Goal: Register for event/course

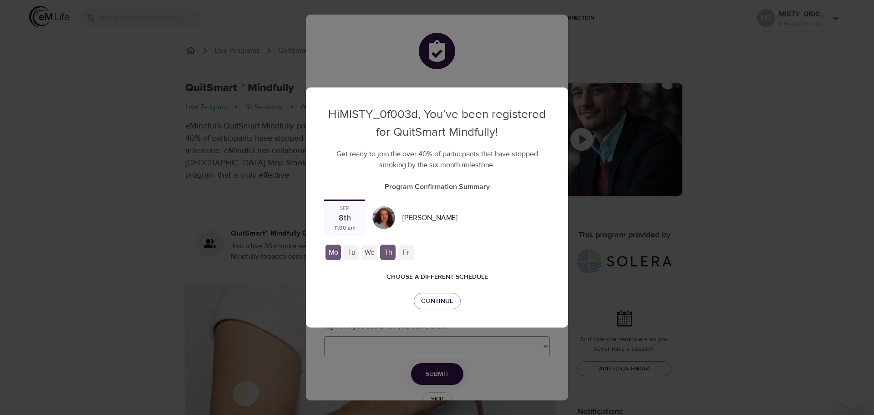
checkbox input "true"
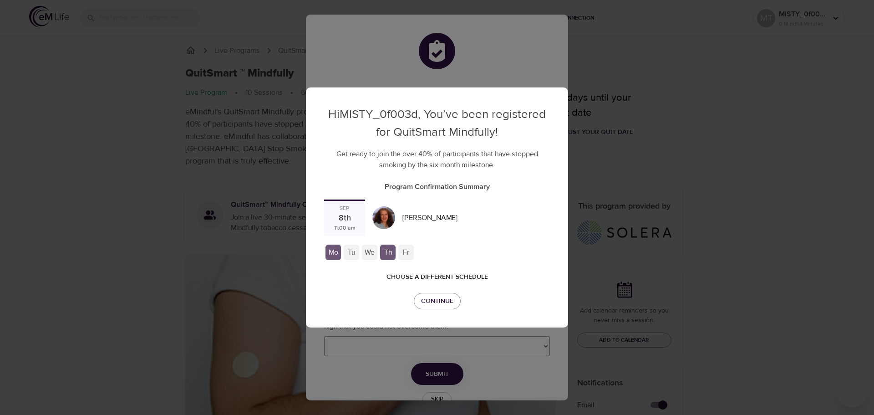
click at [353, 251] on div "Tu" at bounding box center [351, 251] width 15 height 15
click at [439, 277] on span "Choose a different schedule" at bounding box center [437, 276] width 102 height 11
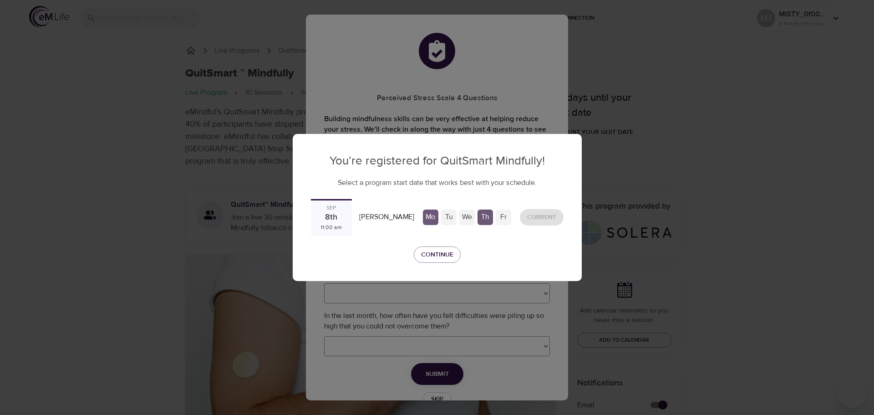
click at [446, 216] on div "Tu" at bounding box center [448, 216] width 15 height 15
click at [344, 216] on div "Sep 8th 11:00 am" at bounding box center [331, 217] width 41 height 36
click at [391, 217] on div "Cindy Gittleman" at bounding box center [387, 217] width 62 height 18
click at [544, 218] on div "Current" at bounding box center [541, 217] width 51 height 24
click at [443, 248] on button "Continue" at bounding box center [437, 254] width 47 height 17
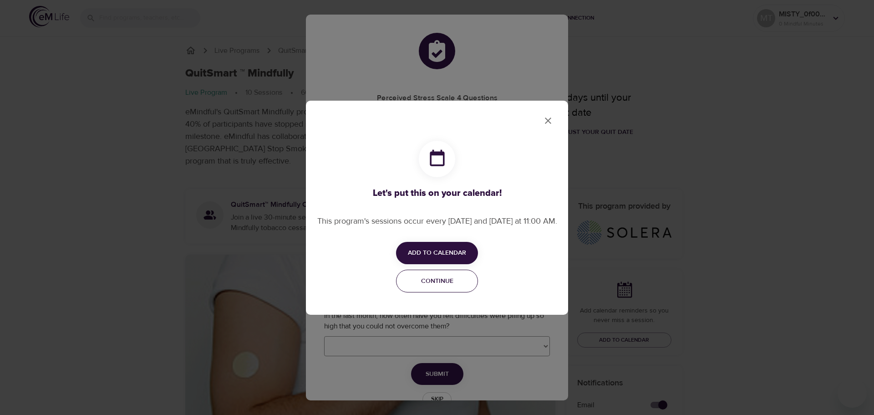
click at [434, 287] on span "Continue" at bounding box center [437, 280] width 70 height 11
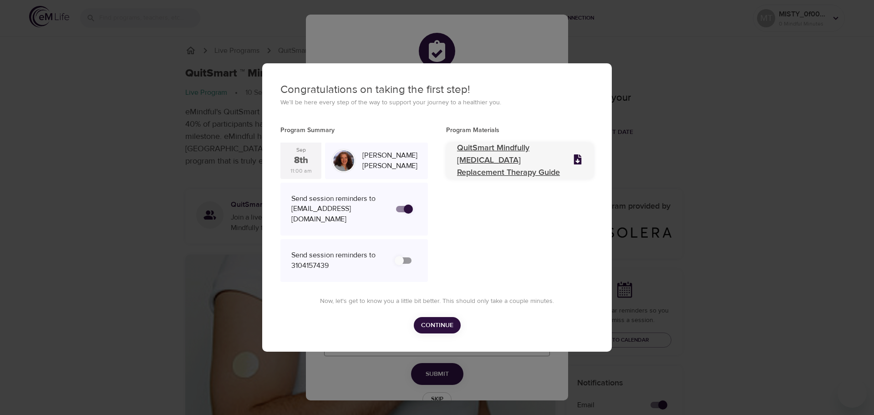
click at [479, 160] on p "QuitSmart Mindfully Nicotine Replacement Therapy Guide" at bounding box center [509, 160] width 105 height 37
click at [452, 320] on span "Continue" at bounding box center [437, 325] width 32 height 11
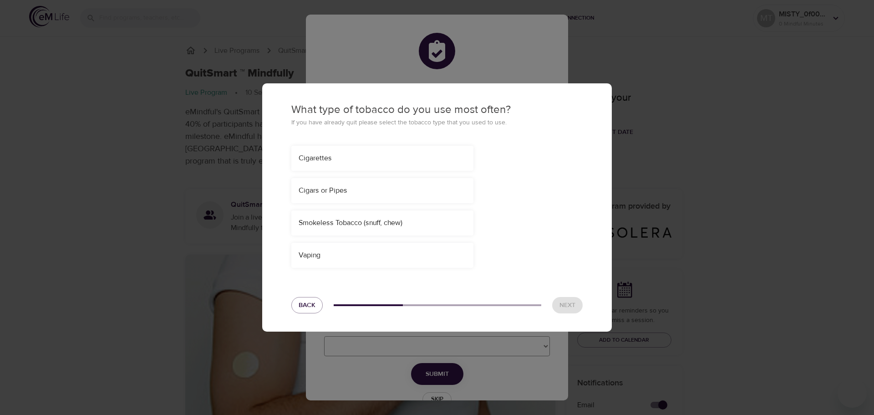
click at [421, 155] on div "Cigarettes" at bounding box center [383, 158] width 168 height 10
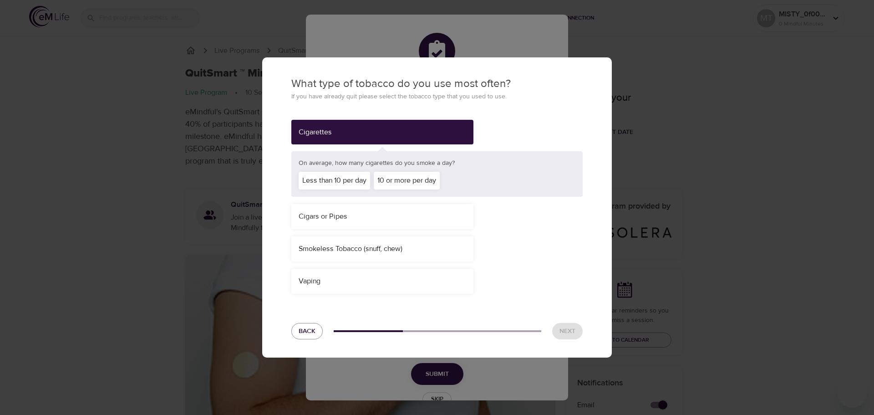
click at [412, 178] on div "10 or more per day" at bounding box center [407, 181] width 66 height 18
click at [568, 333] on span "Next" at bounding box center [567, 330] width 16 height 11
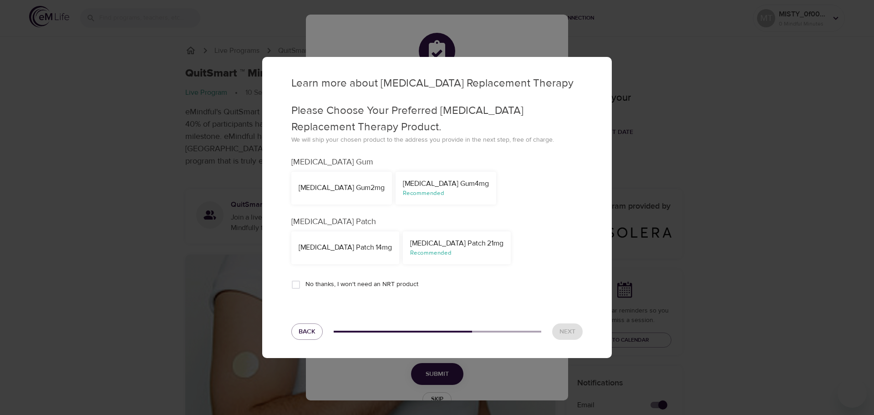
click at [478, 251] on div "Recommended" at bounding box center [456, 253] width 93 height 9
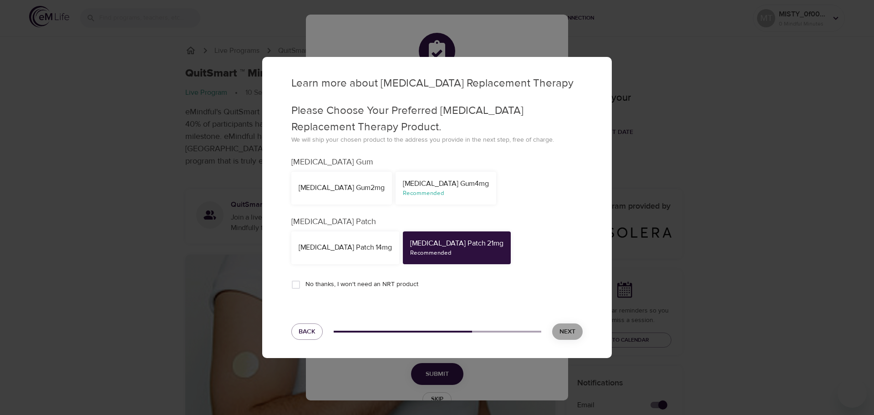
click at [567, 330] on span "Next" at bounding box center [567, 331] width 16 height 11
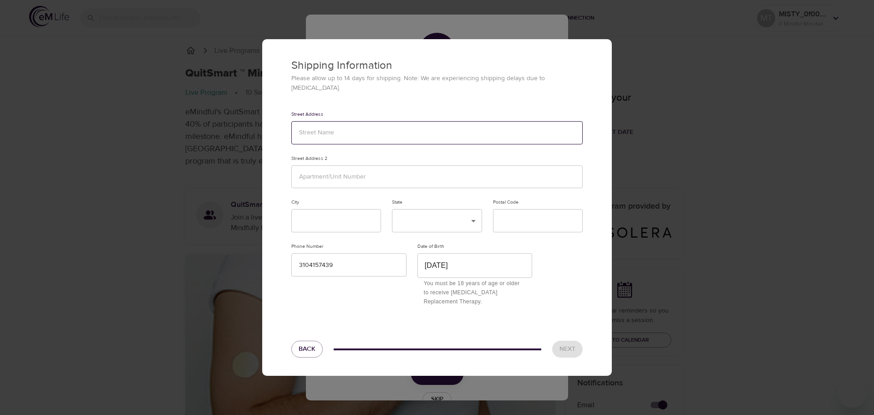
click at [354, 121] on input "text" at bounding box center [436, 132] width 291 height 23
type input "320 N Maple Dr"
type input "Unit 201"
type input "Beverly Hills"
type input "90210-3805"
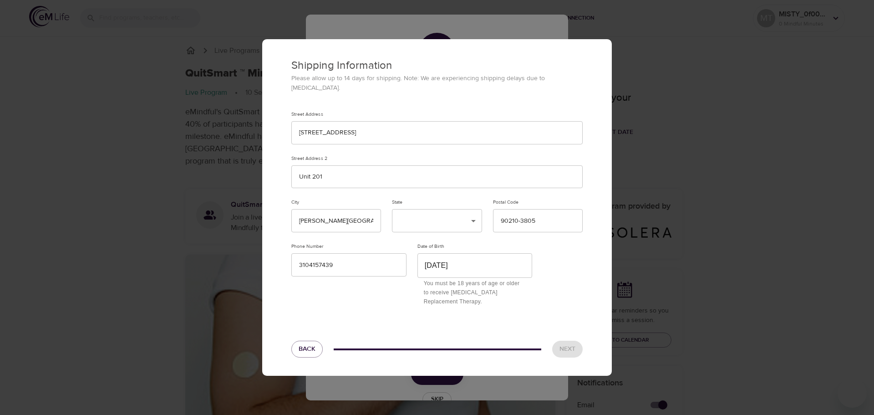
click at [574, 343] on div "Next" at bounding box center [567, 349] width 41 height 28
click at [523, 258] on input "February 15th, 1957" at bounding box center [474, 265] width 115 height 24
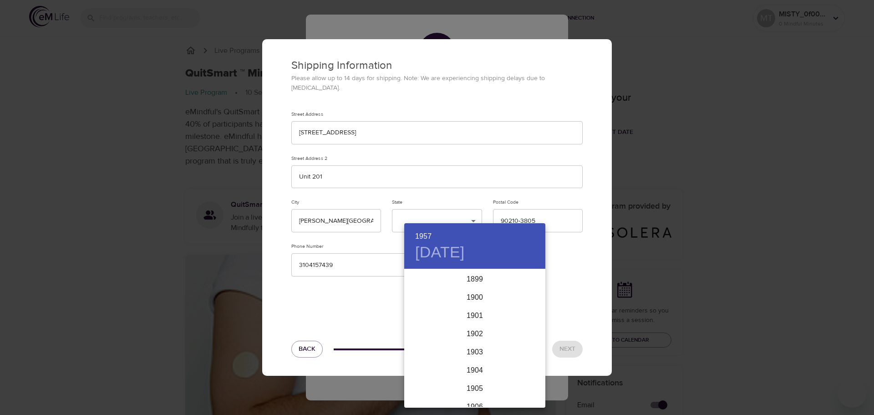
scroll to position [1002, 0]
click at [492, 338] on div "1957" at bounding box center [474, 338] width 141 height 18
click at [478, 287] on div "Feb" at bounding box center [474, 287] width 47 height 34
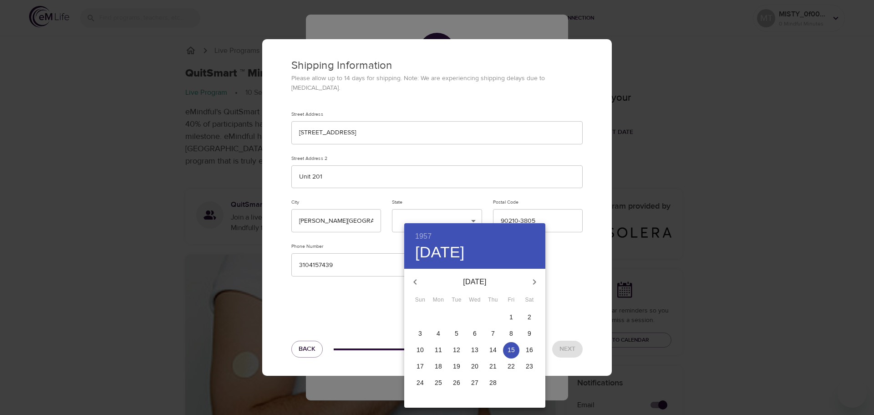
click at [514, 351] on p "15" at bounding box center [511, 349] width 7 height 9
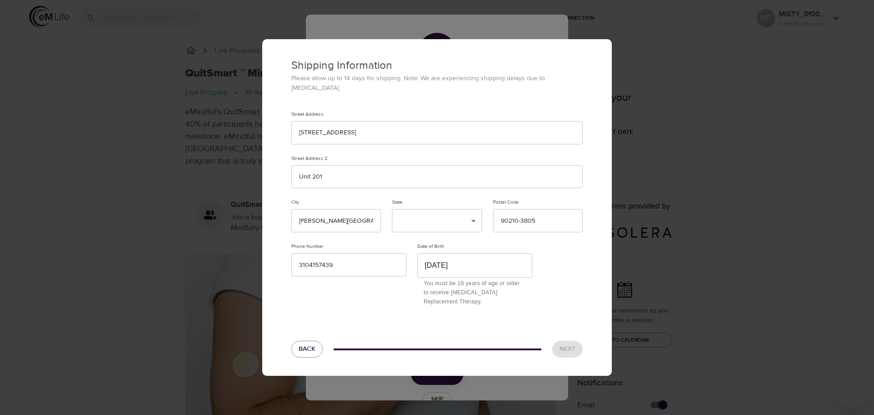
click at [574, 347] on div "Next" at bounding box center [567, 349] width 41 height 28
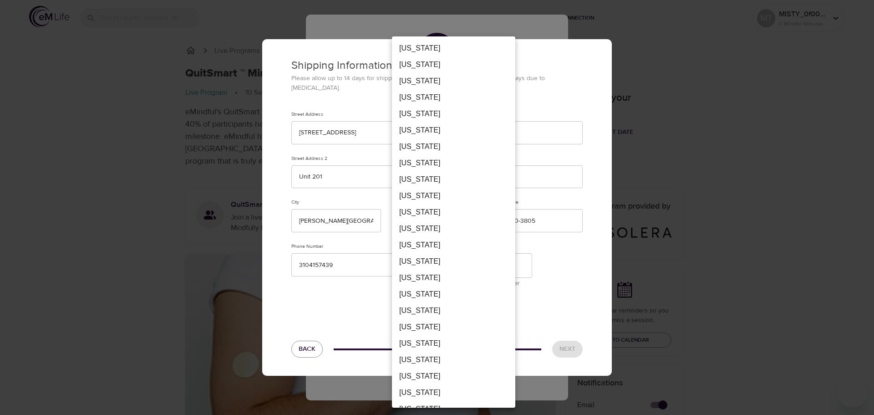
click at [436, 132] on li "California" at bounding box center [453, 130] width 123 height 16
type input "CA"
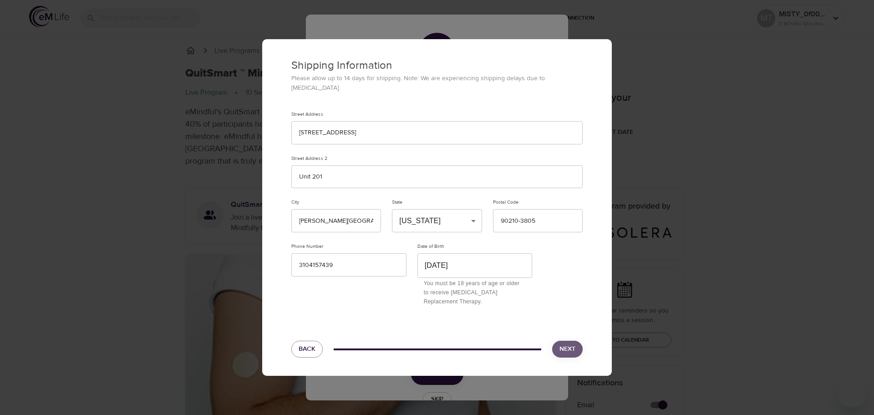
click at [573, 348] on span "Next" at bounding box center [567, 348] width 16 height 11
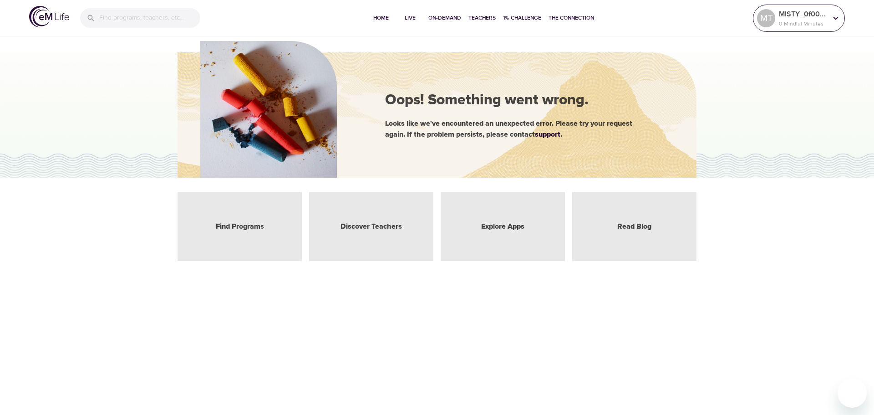
click at [829, 17] on div at bounding box center [836, 18] width 14 height 14
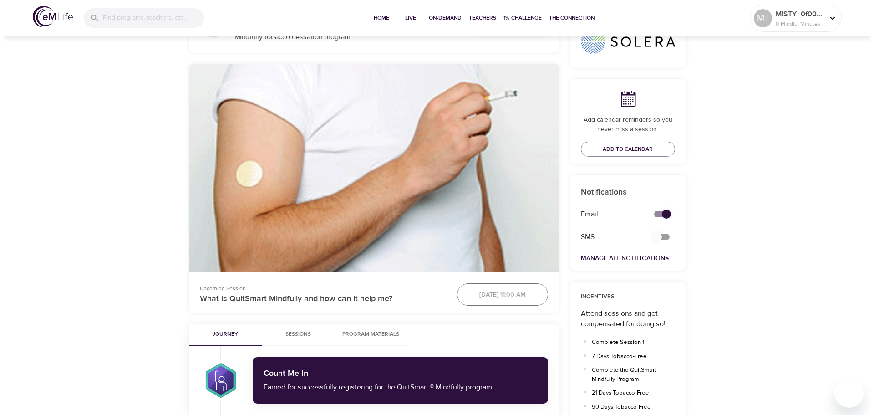
scroll to position [147, 0]
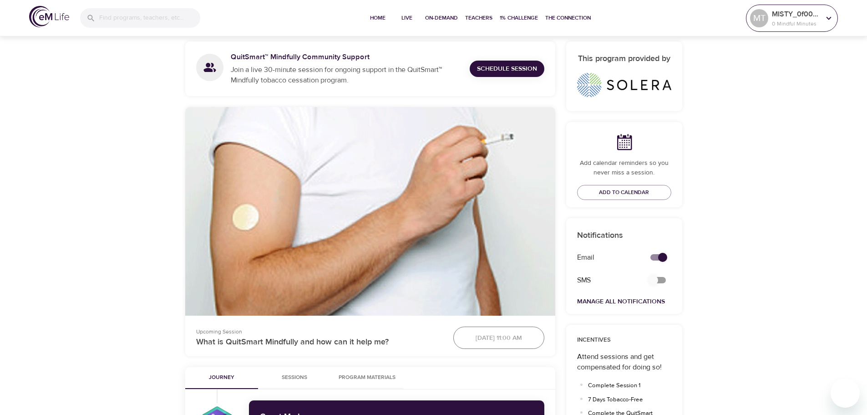
click at [829, 19] on icon at bounding box center [829, 17] width 5 height 3
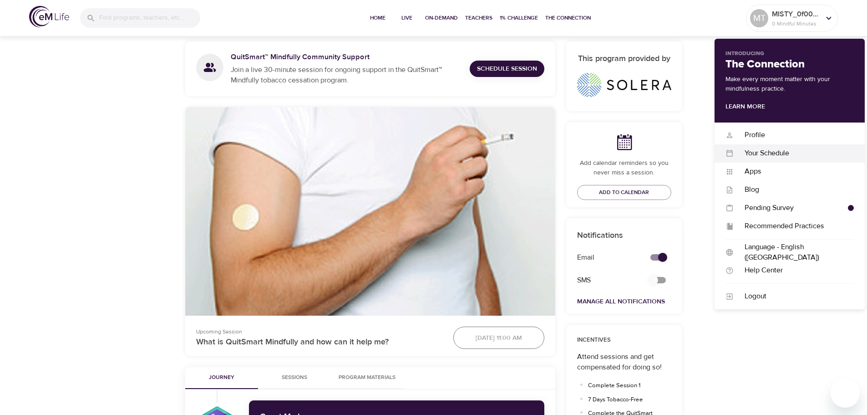
click at [788, 152] on div "Your Schedule" at bounding box center [794, 153] width 120 height 10
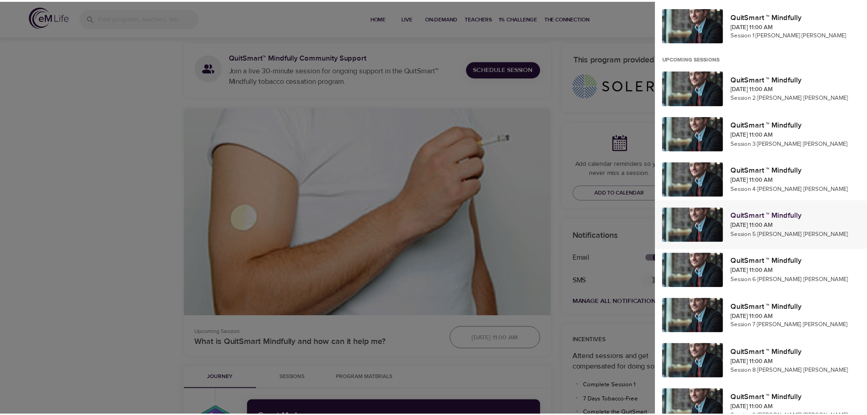
scroll to position [0, 0]
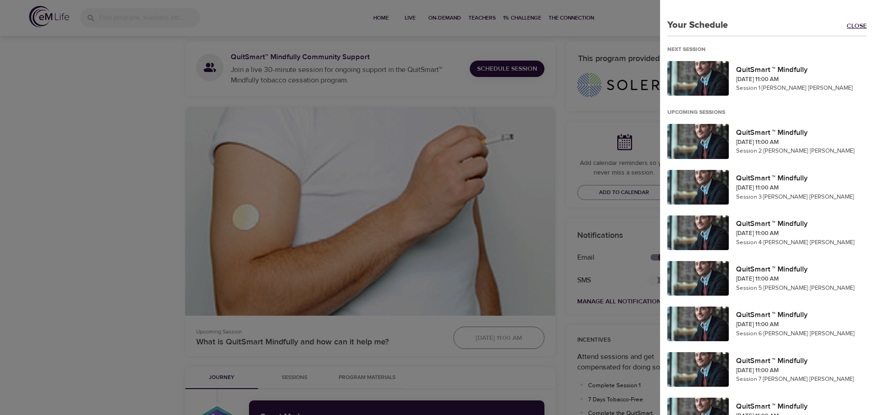
click at [848, 26] on link "Close" at bounding box center [860, 26] width 27 height 10
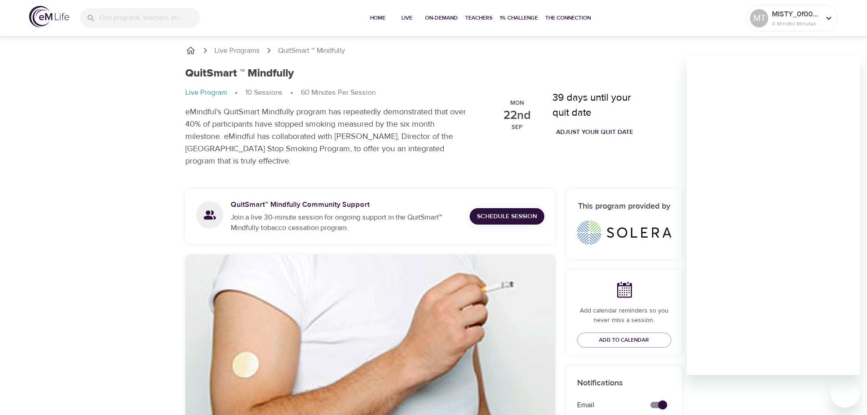
click at [373, 18] on span "Home" at bounding box center [378, 18] width 22 height 10
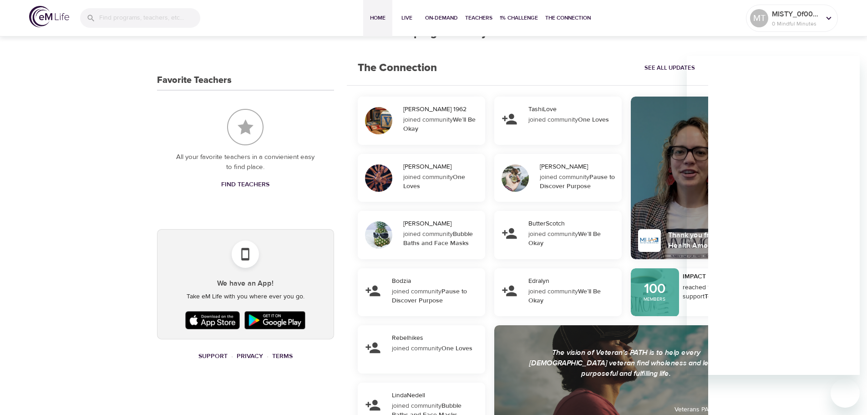
scroll to position [430, 0]
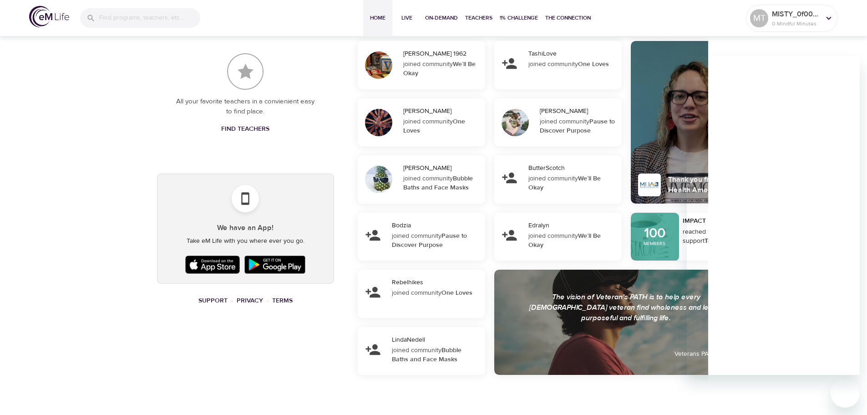
click at [58, 225] on div "MT pencil MISTY_0f003d 0 Mindful Minutes QSM Milestone View All Program Milesto…" at bounding box center [433, 9] width 867 height 811
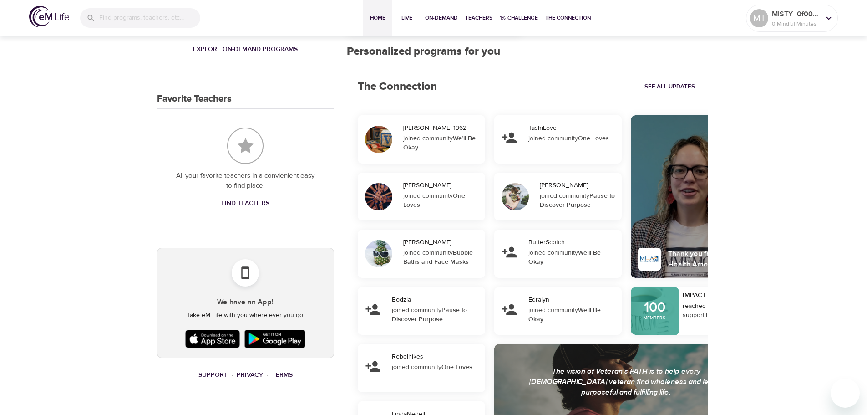
scroll to position [112, 0]
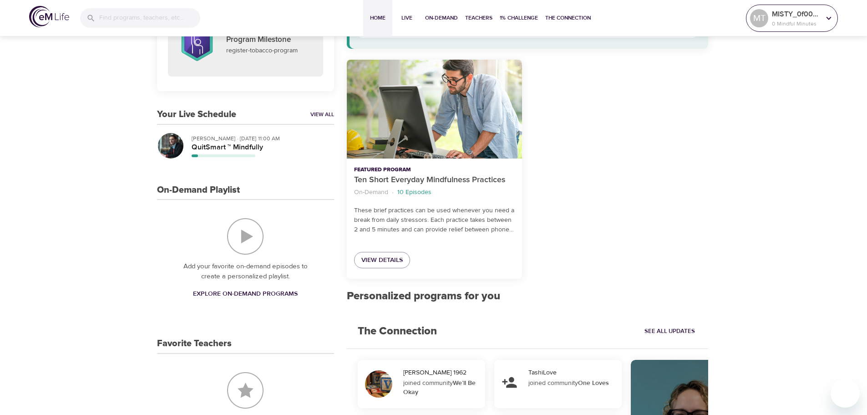
click at [794, 17] on p "MISTY_0f003d" at bounding box center [796, 14] width 48 height 11
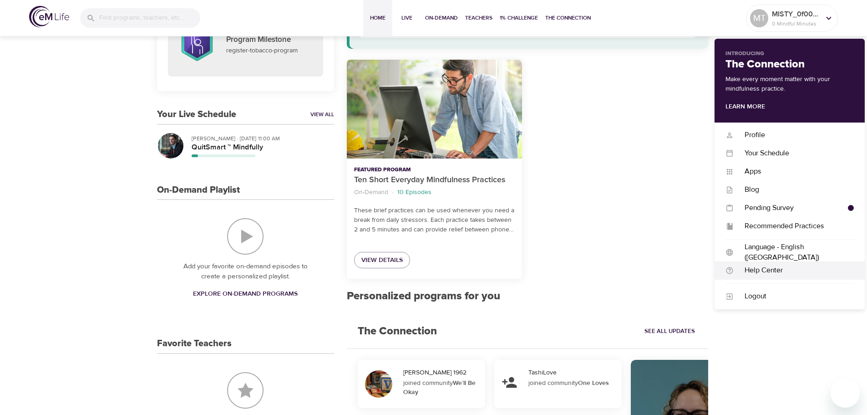
click at [760, 269] on div "Help Center" at bounding box center [794, 270] width 120 height 10
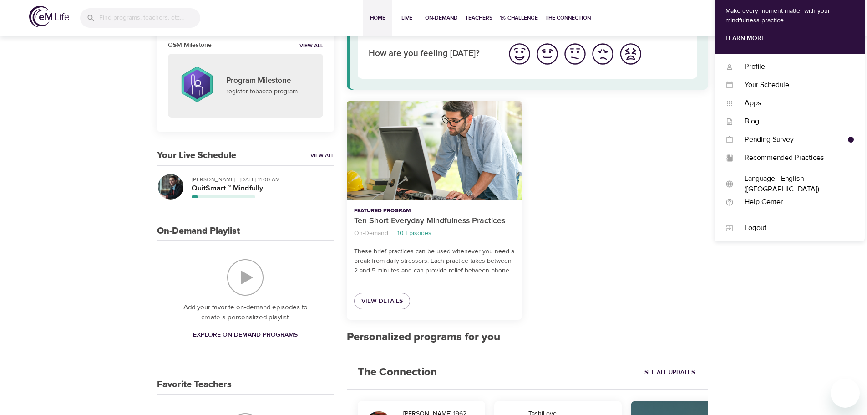
scroll to position [0, 0]
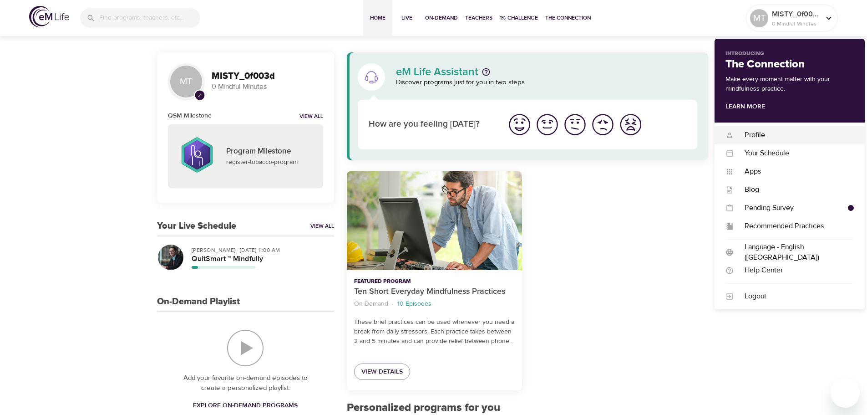
click at [777, 134] on div "Profile" at bounding box center [794, 135] width 120 height 10
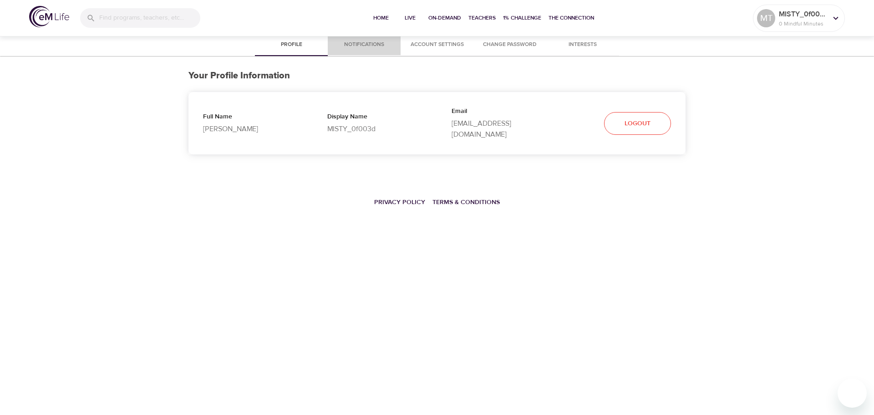
click at [373, 45] on span "Notifications" at bounding box center [364, 45] width 62 height 10
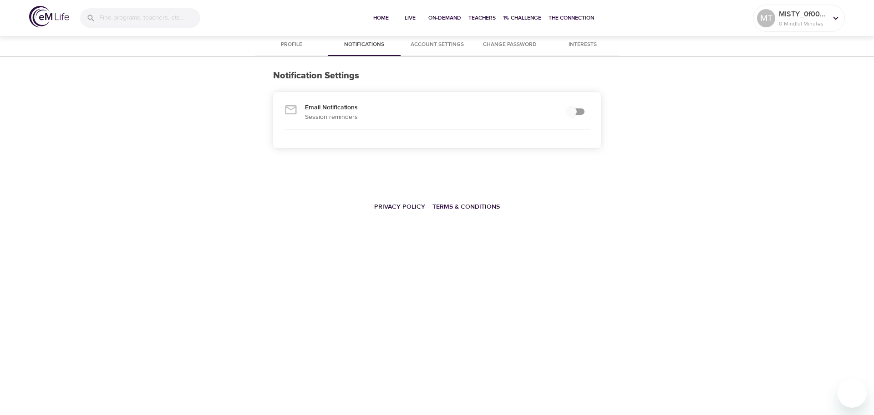
checkbox input "true"
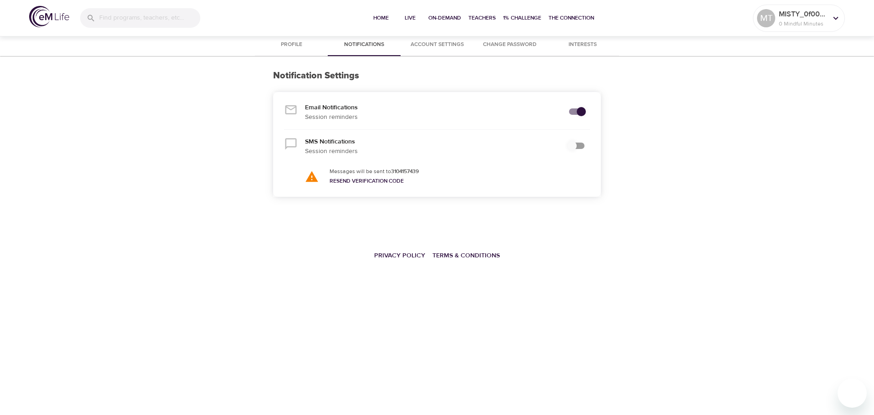
click at [443, 47] on span "Account Settings" at bounding box center [437, 45] width 62 height 10
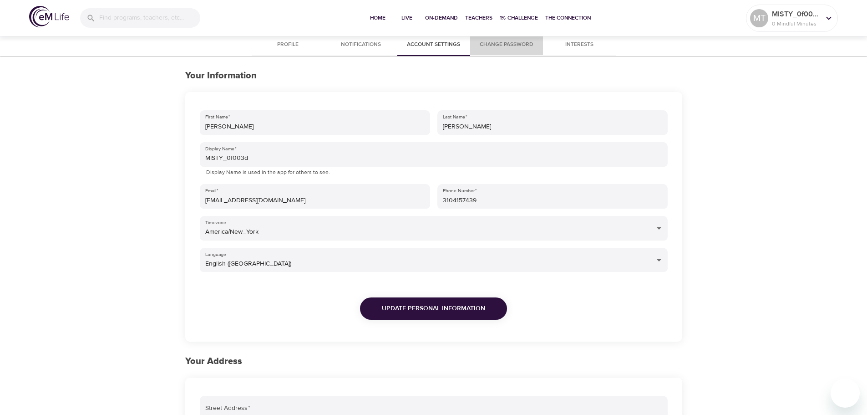
click at [509, 48] on span "Change Password" at bounding box center [507, 45] width 62 height 10
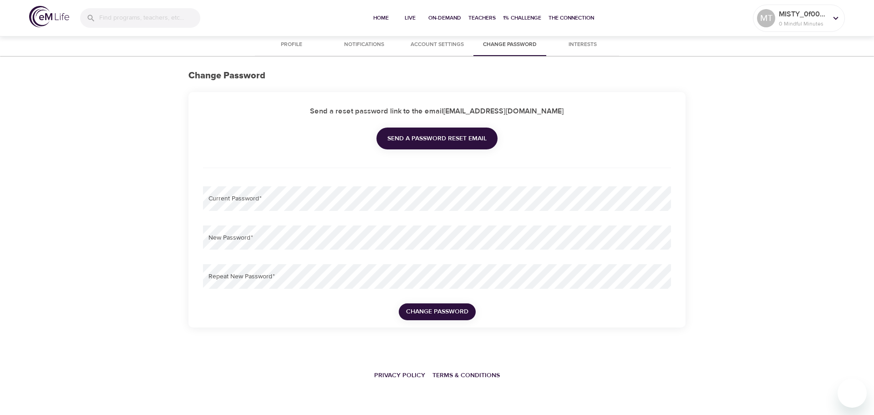
click at [584, 43] on span "Interests" at bounding box center [583, 45] width 62 height 10
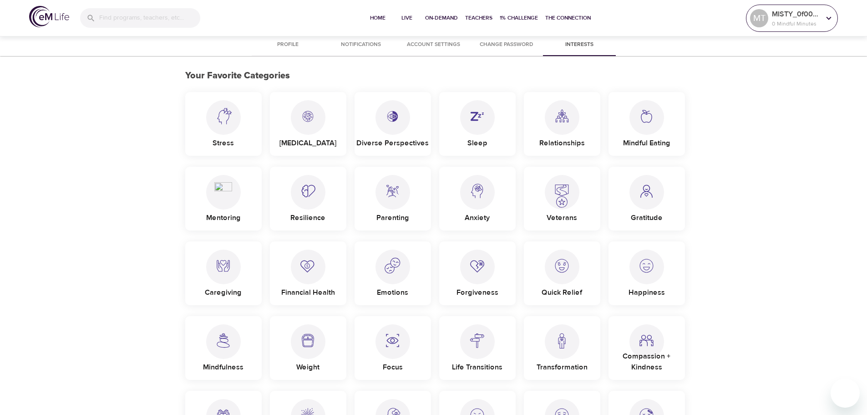
click at [792, 18] on p "MISTY_0f003d" at bounding box center [796, 14] width 48 height 11
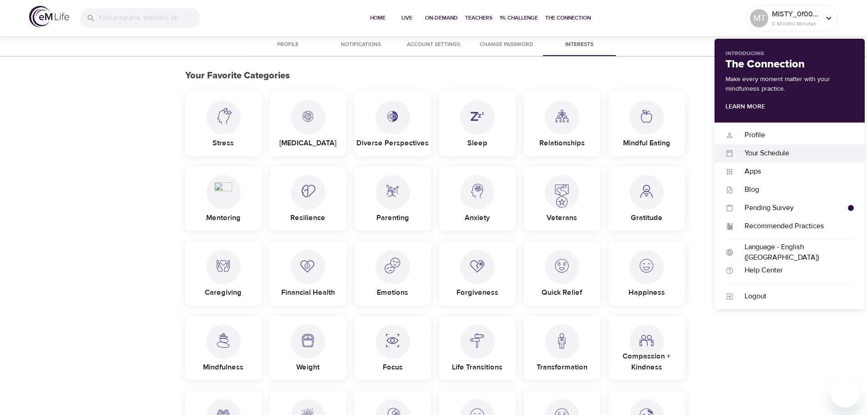
click at [764, 158] on div "Your Schedule" at bounding box center [794, 153] width 120 height 10
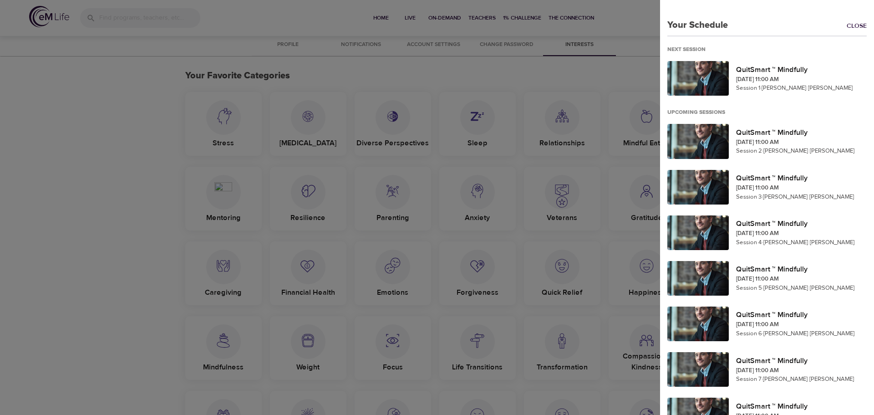
click at [290, 23] on div at bounding box center [437, 207] width 874 height 415
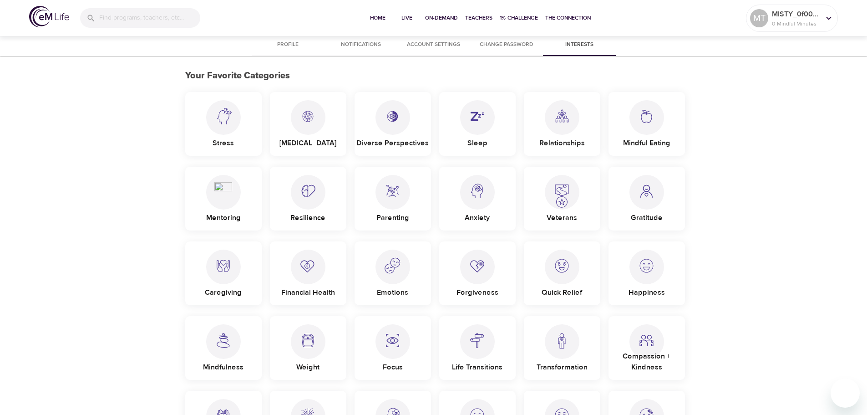
click at [289, 44] on span "Profile" at bounding box center [288, 45] width 62 height 10
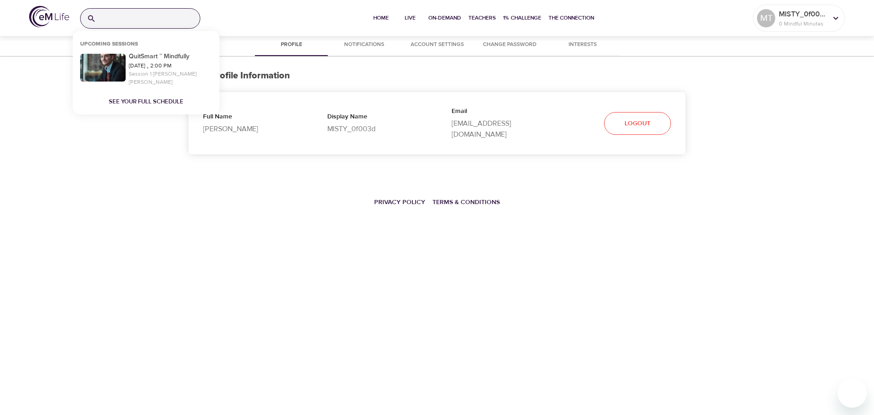
click at [173, 22] on input "search" at bounding box center [150, 19] width 100 height 20
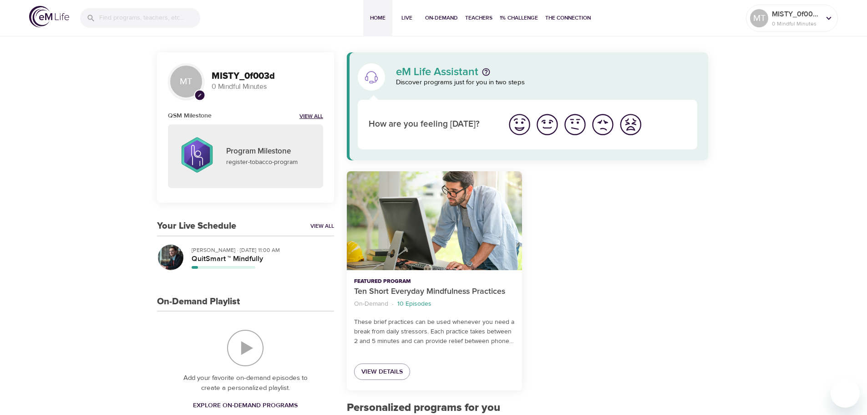
click at [320, 117] on link "View All" at bounding box center [312, 117] width 24 height 8
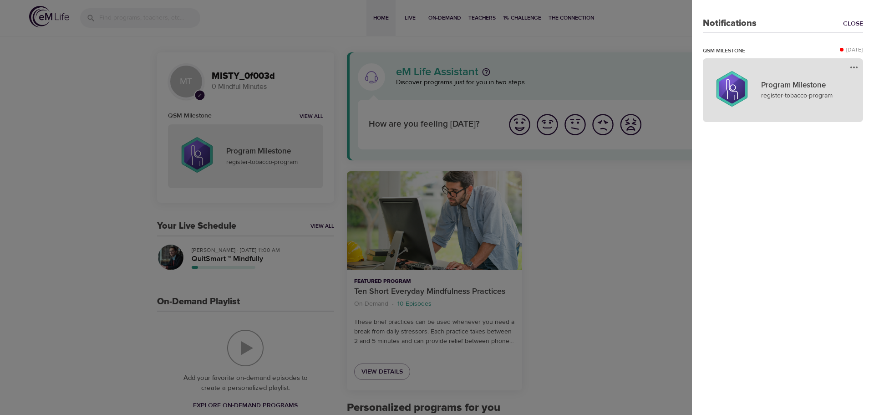
click at [855, 68] on icon "more" at bounding box center [854, 67] width 11 height 11
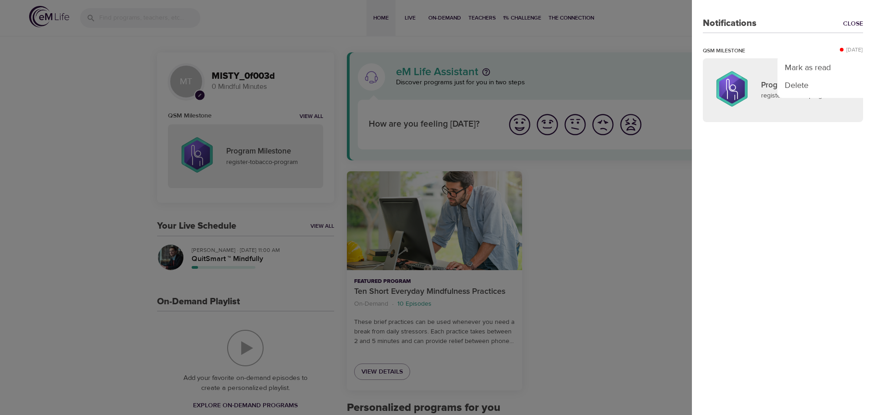
click at [764, 99] on div at bounding box center [437, 207] width 874 height 415
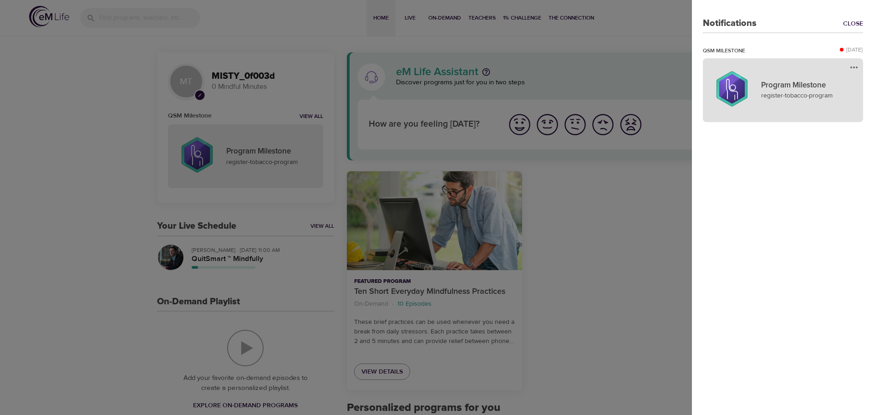
click at [770, 90] on p "Program Milestone" at bounding box center [806, 86] width 91 height 12
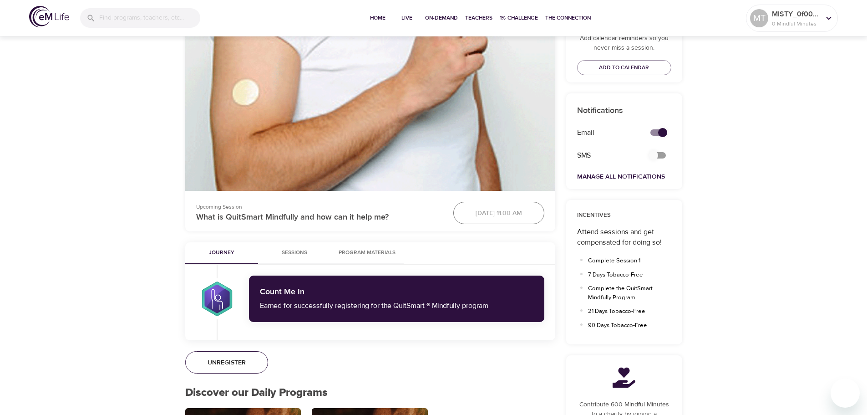
scroll to position [273, 0]
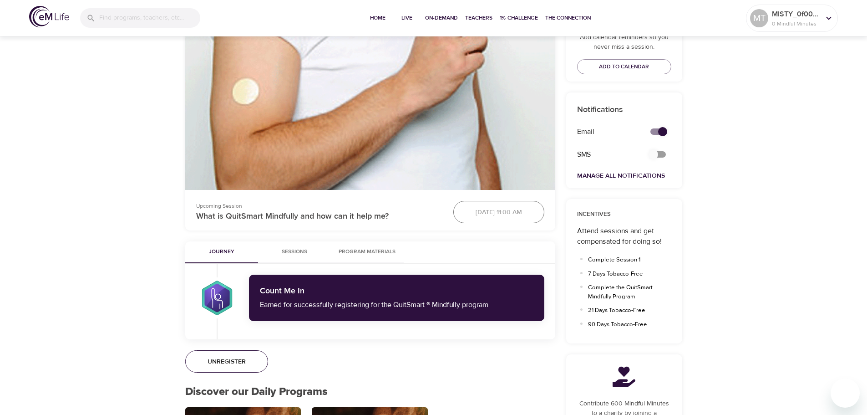
click at [387, 250] on span "Program Materials" at bounding box center [367, 252] width 62 height 10
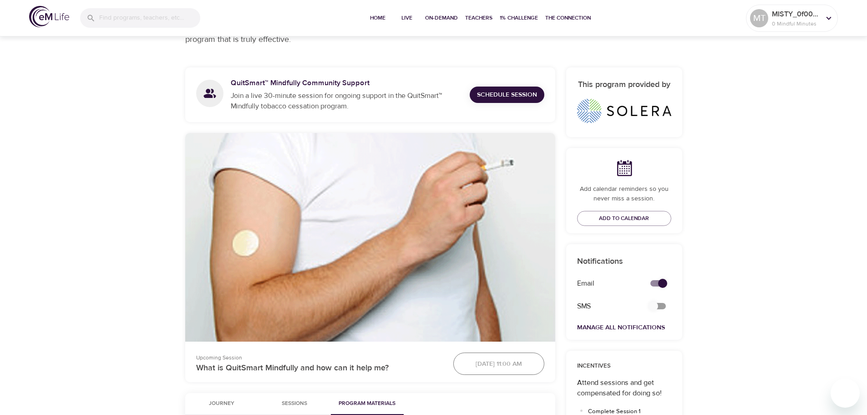
scroll to position [0, 0]
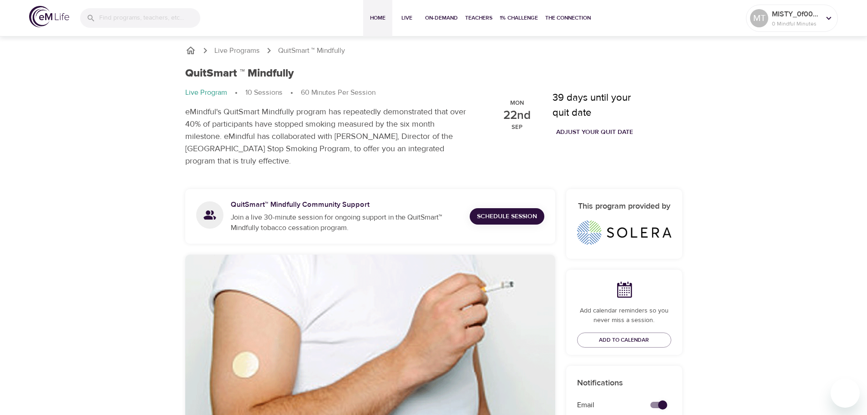
click at [380, 17] on span "Home" at bounding box center [378, 18] width 22 height 10
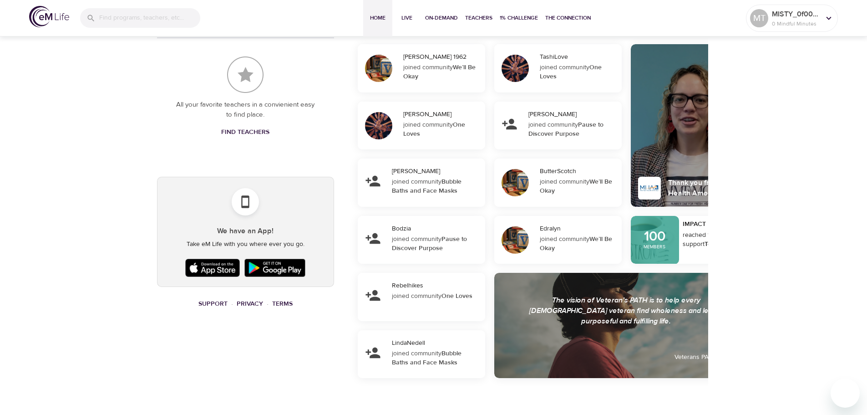
scroll to position [430, 0]
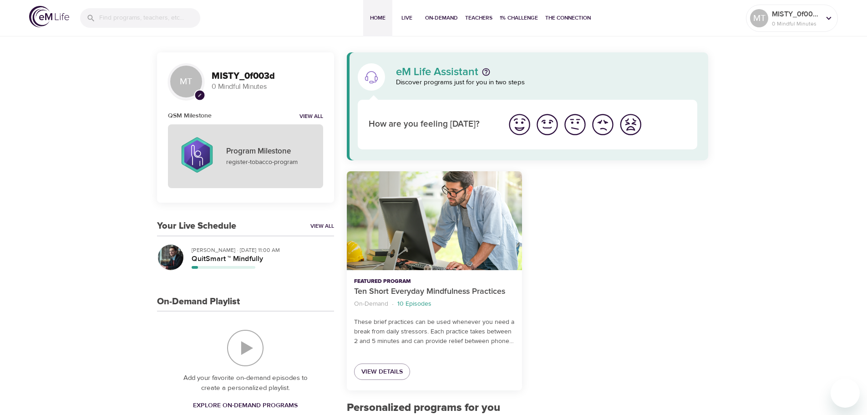
click at [249, 161] on p "register-tobacco-program" at bounding box center [269, 163] width 86 height 10
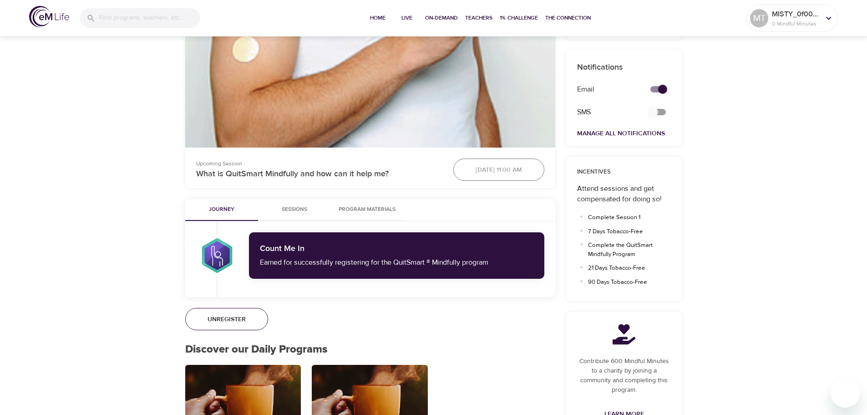
scroll to position [319, 0]
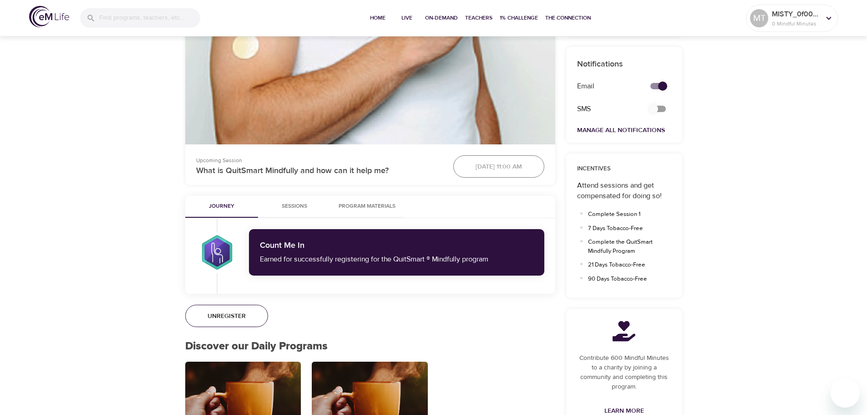
click at [377, 208] on span "Program Materials" at bounding box center [367, 207] width 62 height 10
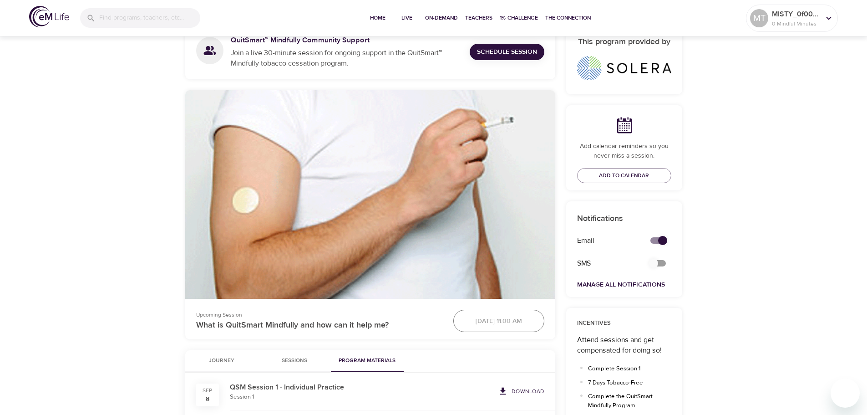
scroll to position [0, 0]
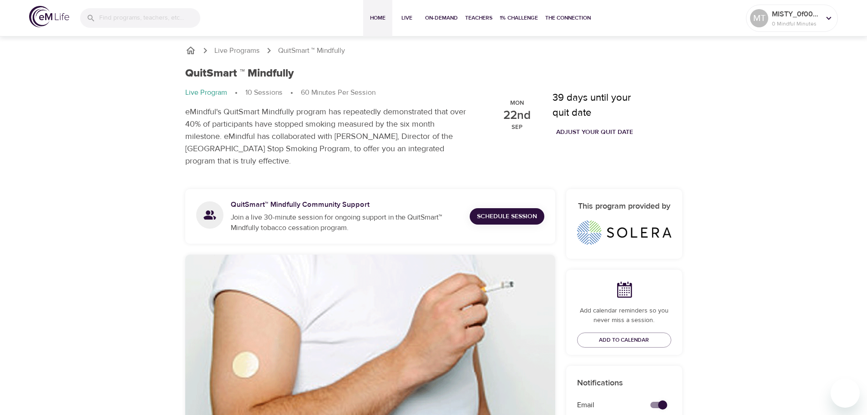
click at [383, 21] on span "Home" at bounding box center [378, 18] width 22 height 10
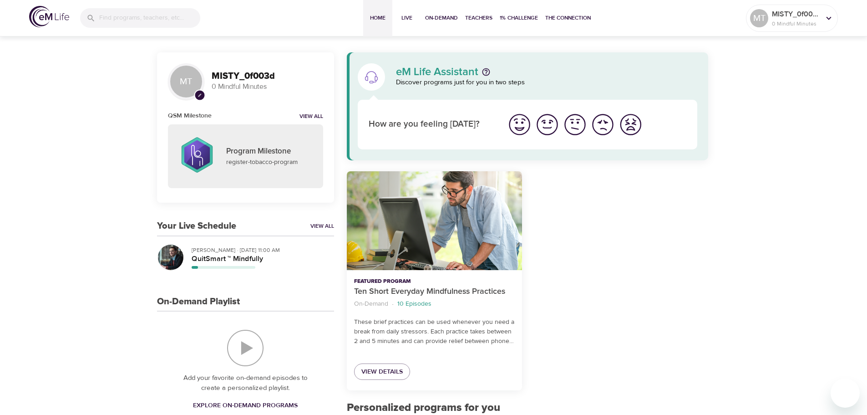
click at [93, 18] on icon at bounding box center [90, 18] width 9 height 9
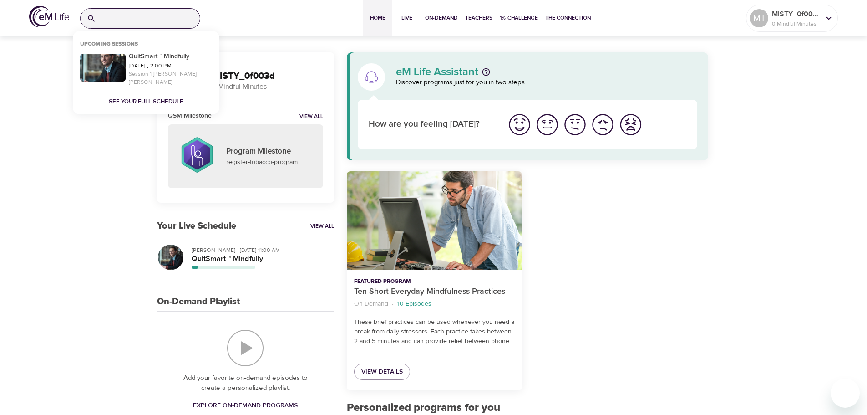
click at [115, 17] on input "search" at bounding box center [150, 19] width 100 height 20
